Goal: Transaction & Acquisition: Subscribe to service/newsletter

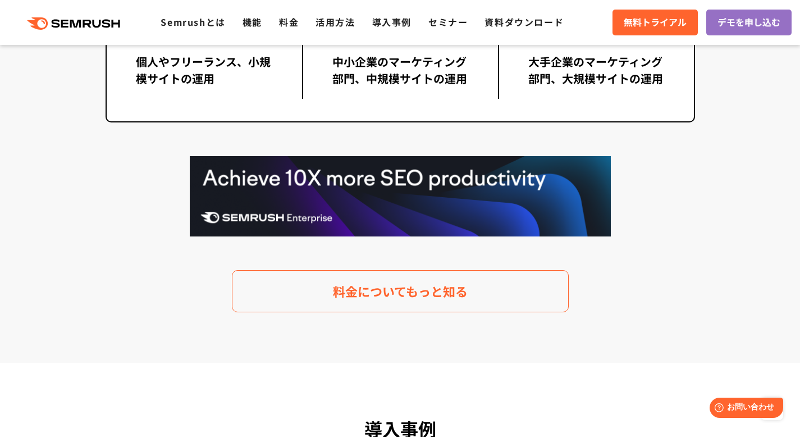
scroll to position [2290, 0]
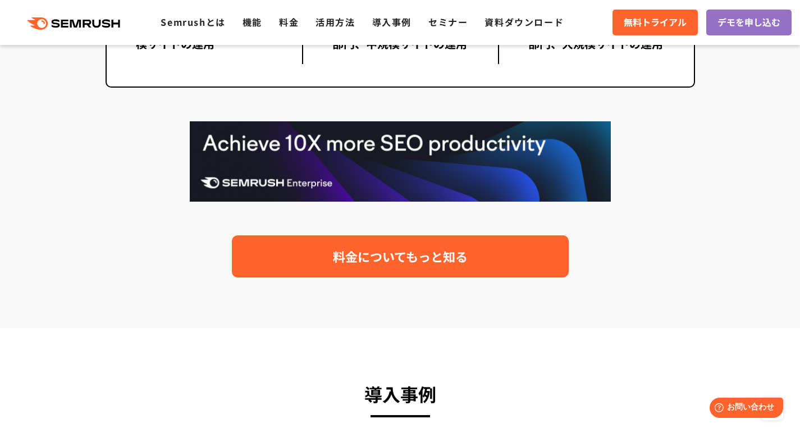
click at [368, 248] on span "料金についてもっと知る" at bounding box center [400, 257] width 135 height 20
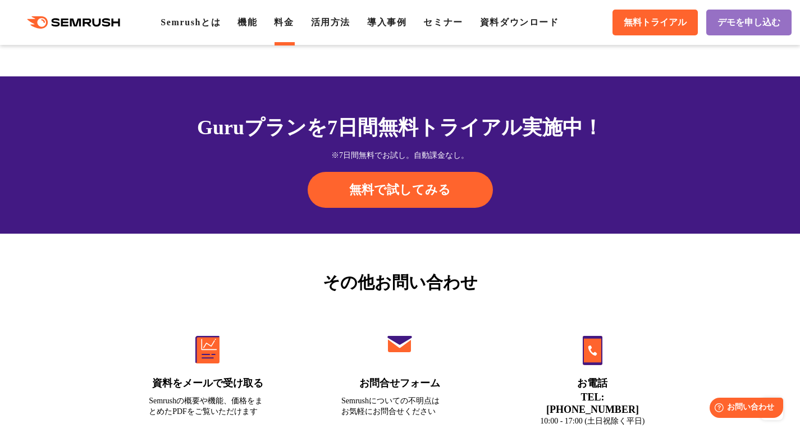
scroll to position [3956, 0]
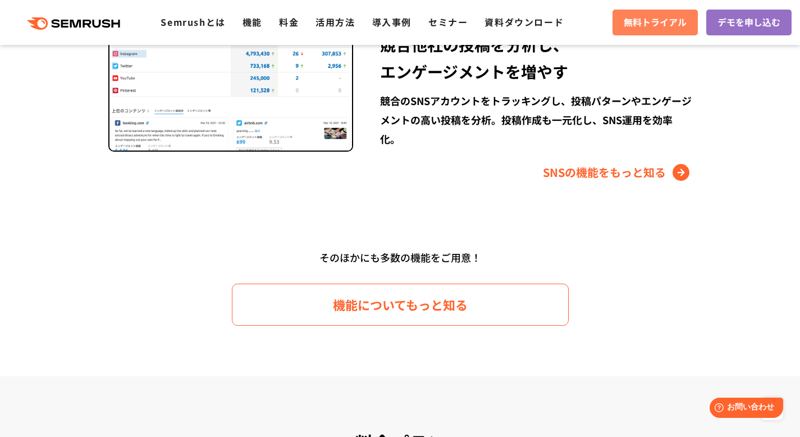
click at [675, 22] on span "無料トライアル" at bounding box center [655, 22] width 63 height 15
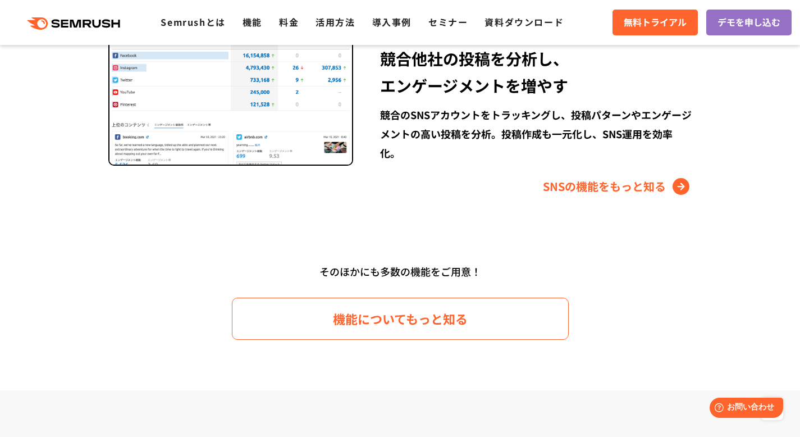
scroll to position [1594, 0]
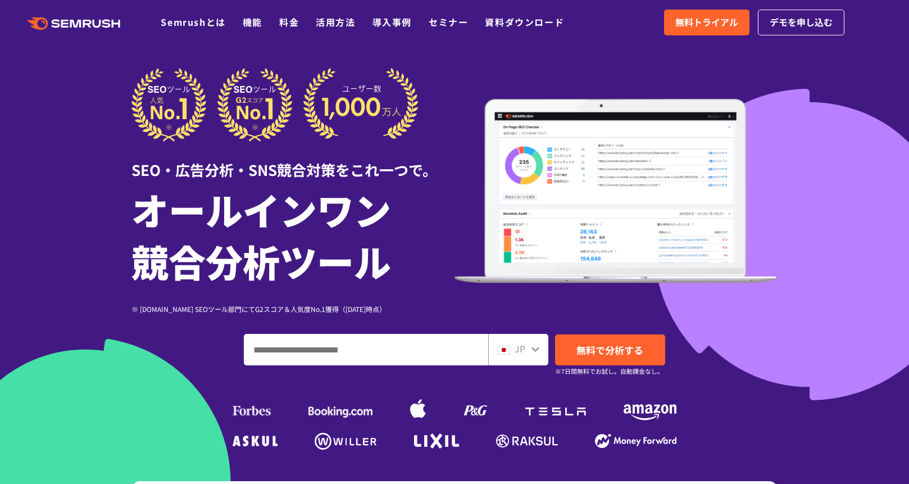
scroll to position [6, 0]
